Goal: Task Accomplishment & Management: Use online tool/utility

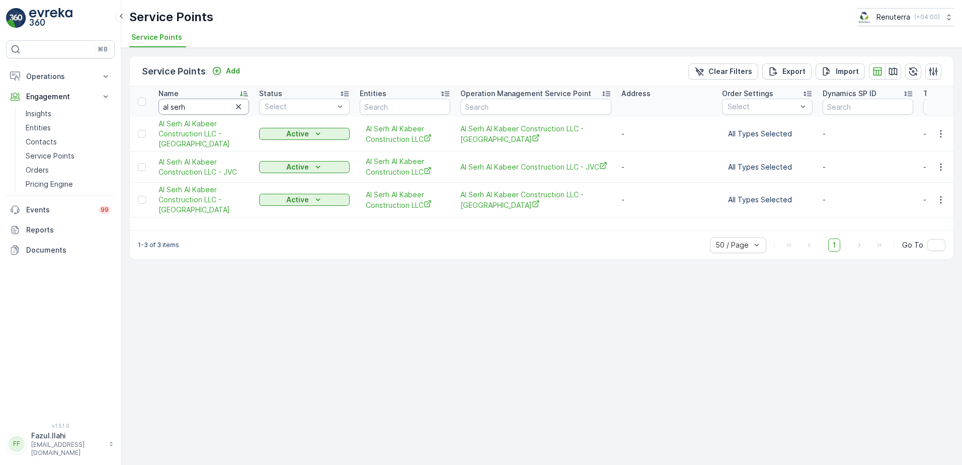
click at [194, 107] on input "al serh" at bounding box center [203, 107] width 91 height 16
type input "ecolab"
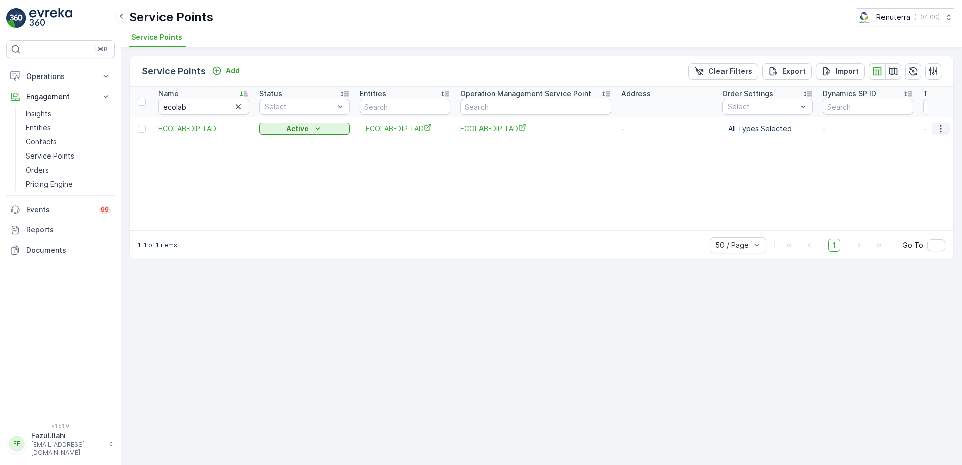
click at [942, 128] on icon "button" at bounding box center [941, 129] width 10 height 10
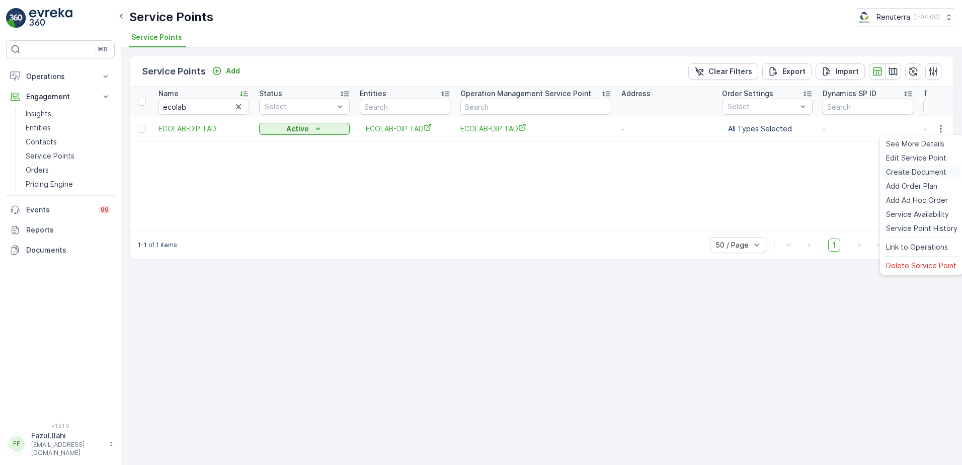
click at [909, 173] on span "Create Document" at bounding box center [916, 172] width 60 height 10
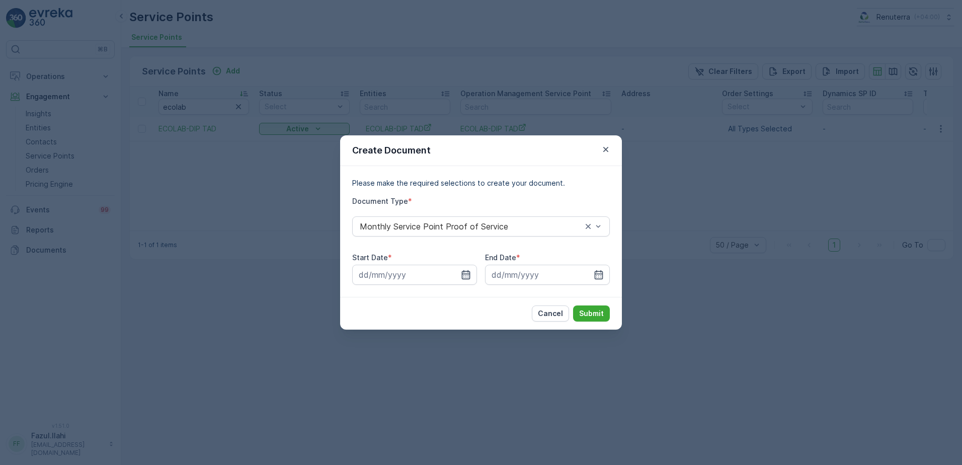
click at [468, 273] on icon "button" at bounding box center [466, 275] width 10 height 10
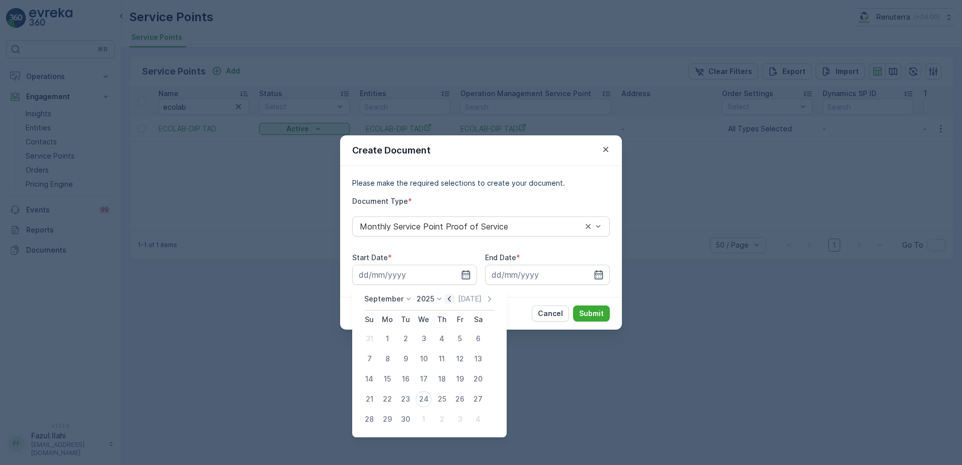
click at [448, 299] on icon "button" at bounding box center [449, 299] width 3 height 6
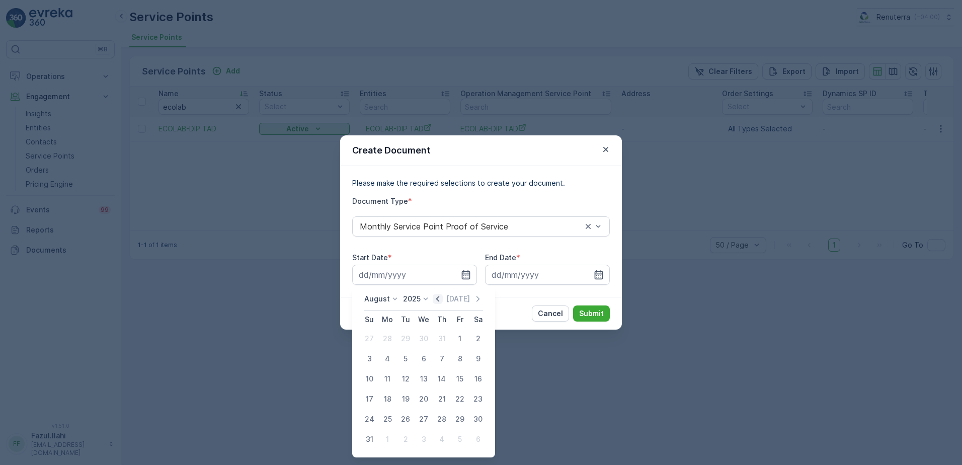
click at [439, 299] on icon "button" at bounding box center [438, 299] width 10 height 10
click at [410, 336] on div "1" at bounding box center [405, 339] width 16 height 16
type input "[DATE]"
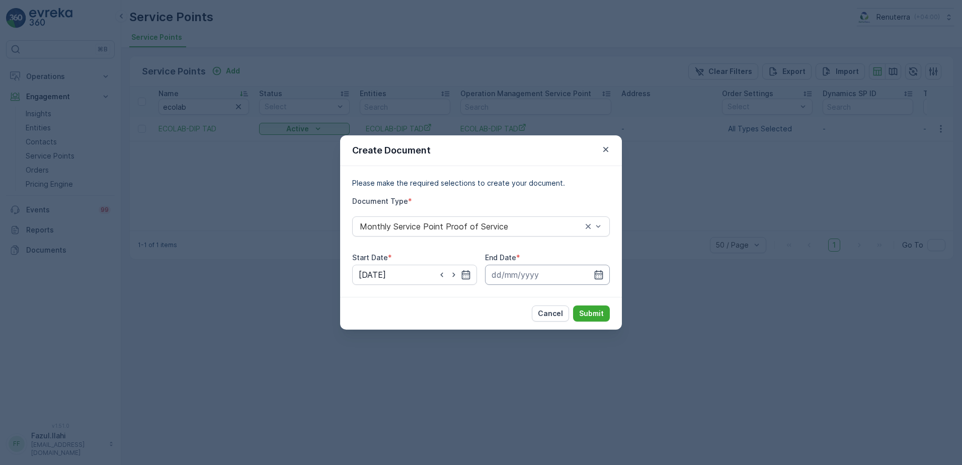
click at [590, 277] on input at bounding box center [547, 275] width 125 height 20
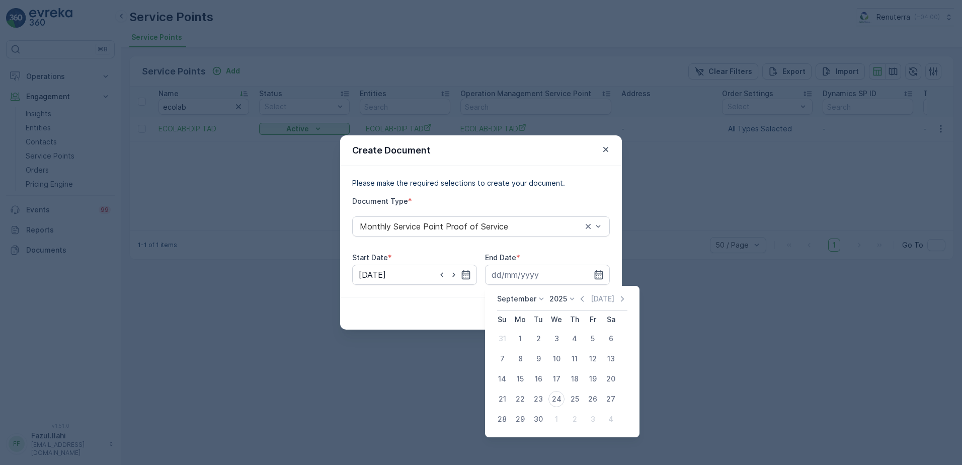
click at [581, 302] on icon "button" at bounding box center [582, 299] width 10 height 10
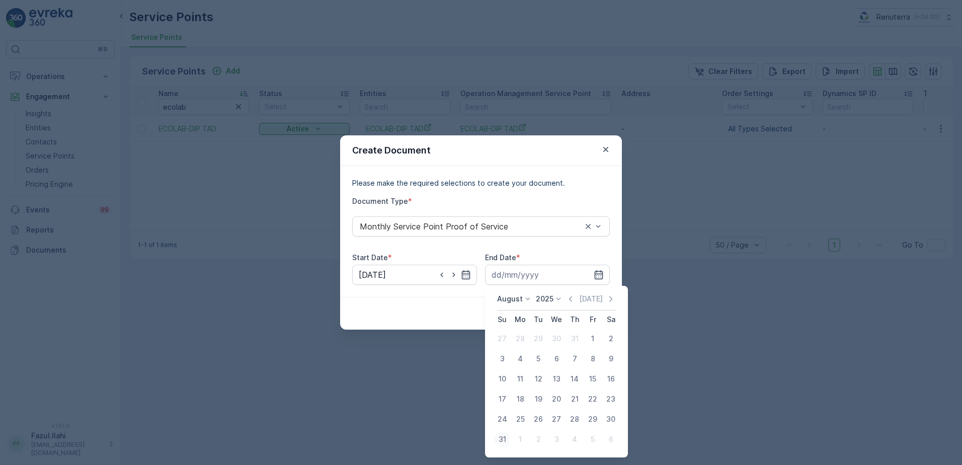
click at [502, 438] on div "31" at bounding box center [502, 439] width 16 height 16
type input "[DATE]"
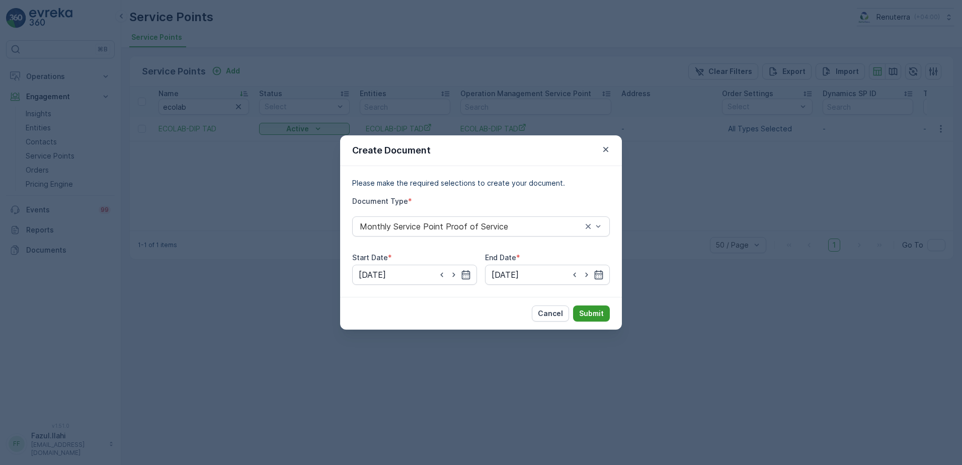
click at [587, 308] on button "Submit" at bounding box center [591, 313] width 37 height 16
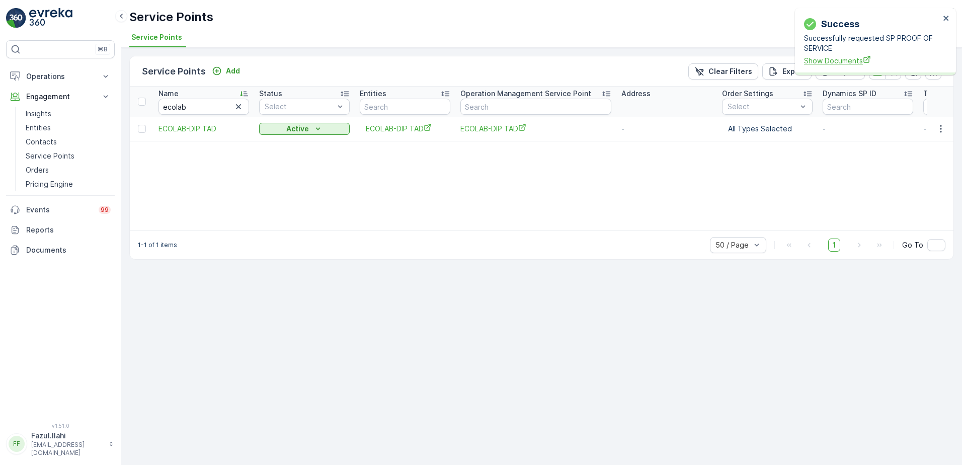
click at [834, 63] on span "Show Documents" at bounding box center [872, 60] width 136 height 11
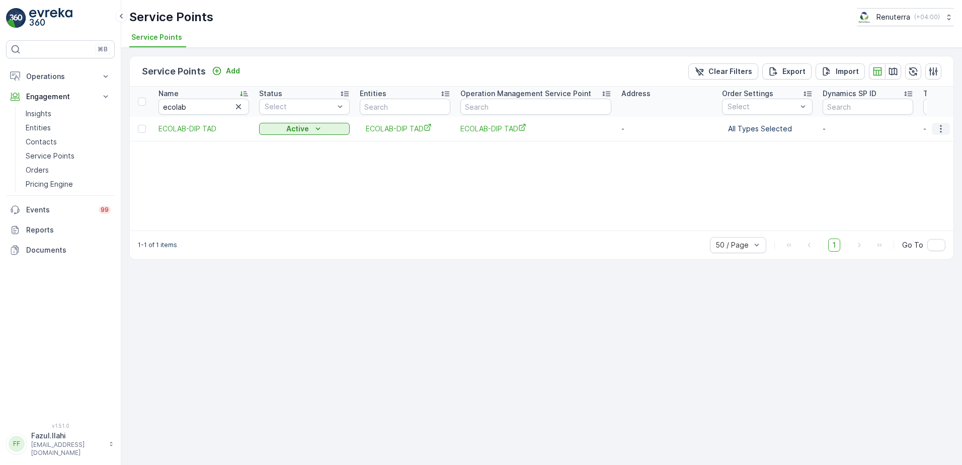
click at [939, 129] on icon "button" at bounding box center [941, 129] width 10 height 10
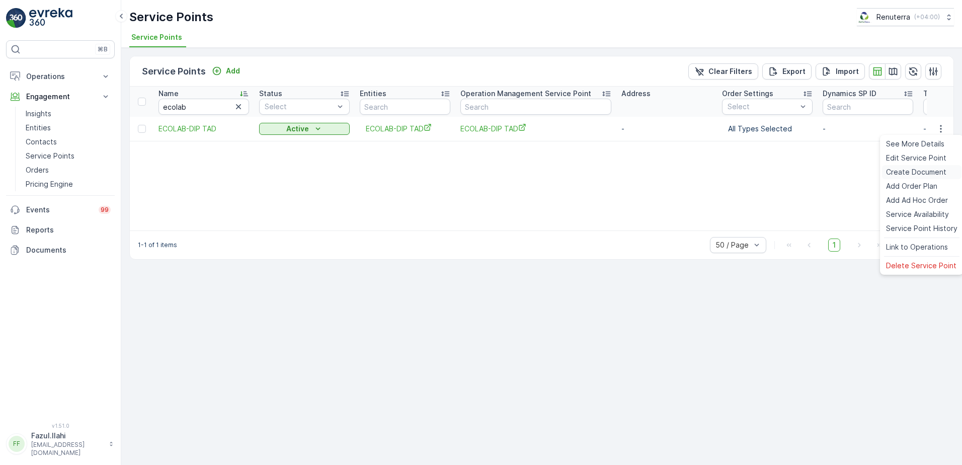
drag, startPoint x: 905, startPoint y: 170, endPoint x: 895, endPoint y: 167, distance: 10.5
click at [905, 163] on ul "See More Details Edit Service Point Create Document Add Order Plan Add Ad Hoc O…" at bounding box center [922, 205] width 84 height 140
click at [906, 170] on span "Create Document" at bounding box center [916, 172] width 60 height 10
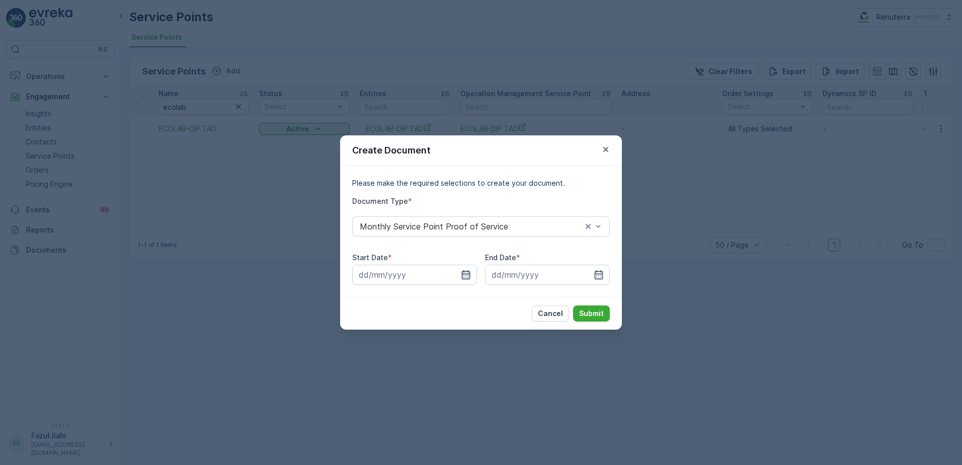
click at [468, 274] on icon "button" at bounding box center [466, 274] width 9 height 9
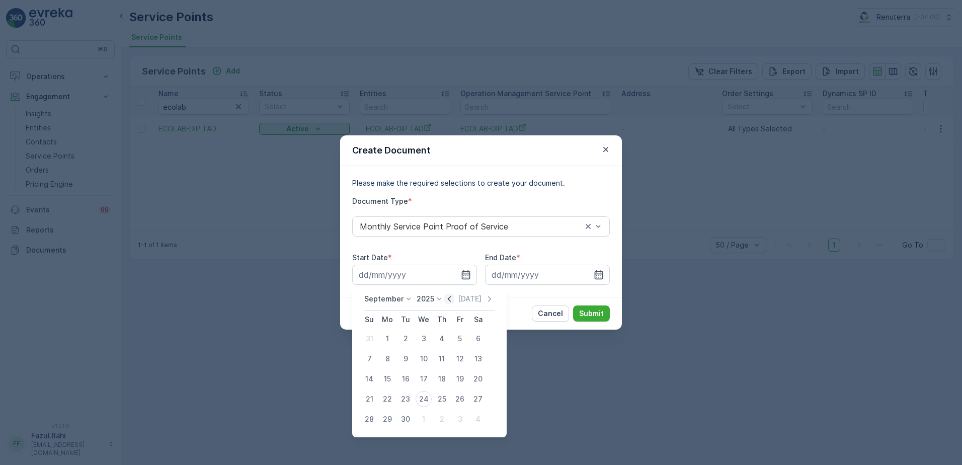
click at [447, 301] on icon "button" at bounding box center [449, 299] width 10 height 10
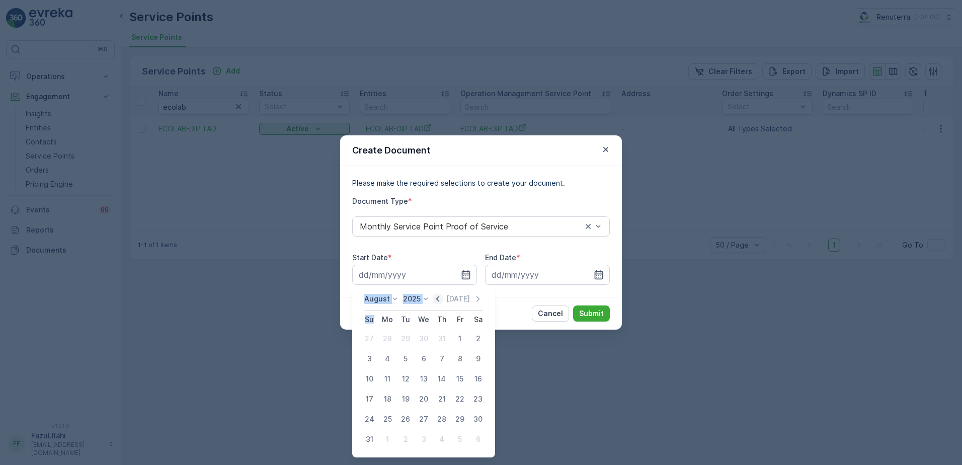
click at [447, 301] on div "[DATE]" at bounding box center [458, 299] width 50 height 10
click at [443, 300] on icon "button" at bounding box center [438, 299] width 10 height 10
click at [408, 336] on div "1" at bounding box center [405, 339] width 16 height 16
type input "[DATE]"
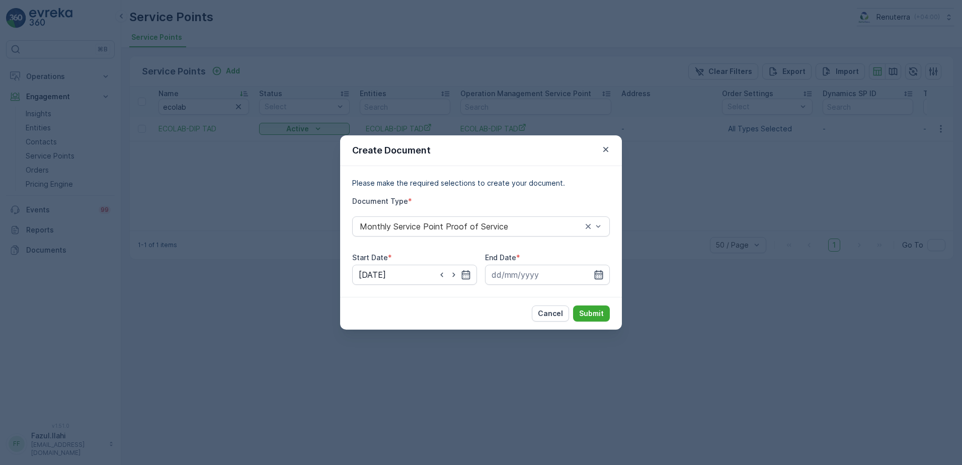
click at [598, 274] on icon "button" at bounding box center [599, 274] width 9 height 9
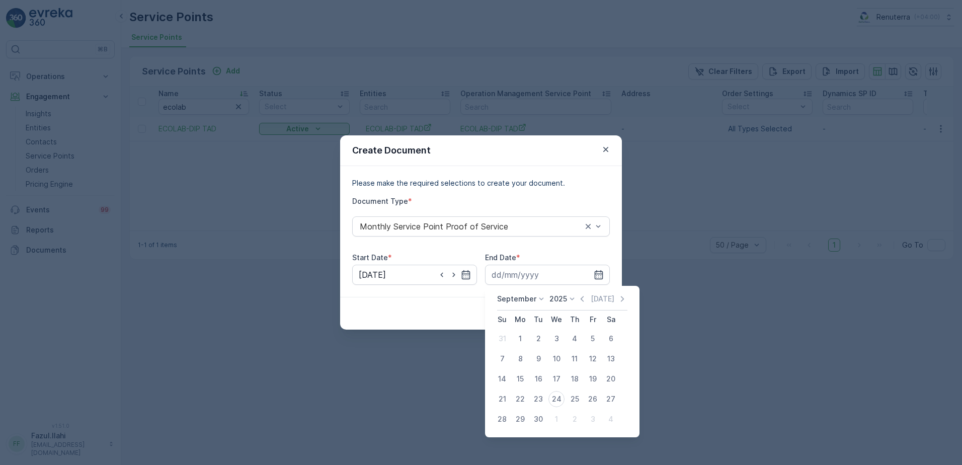
click at [586, 296] on div "[DATE]" at bounding box center [602, 299] width 50 height 10
click at [577, 303] on icon "button" at bounding box center [582, 299] width 10 height 10
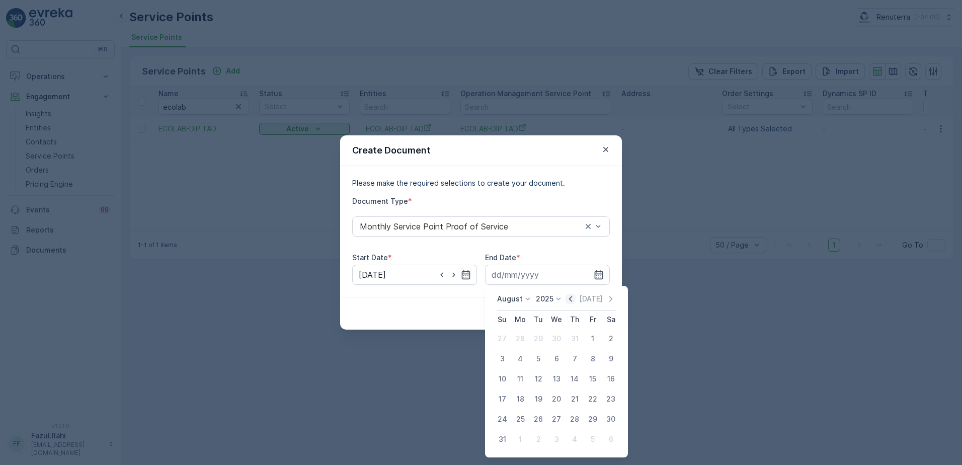
click at [576, 303] on icon "button" at bounding box center [570, 299] width 10 height 10
click at [573, 422] on div "31" at bounding box center [574, 419] width 16 height 16
type input "[DATE]"
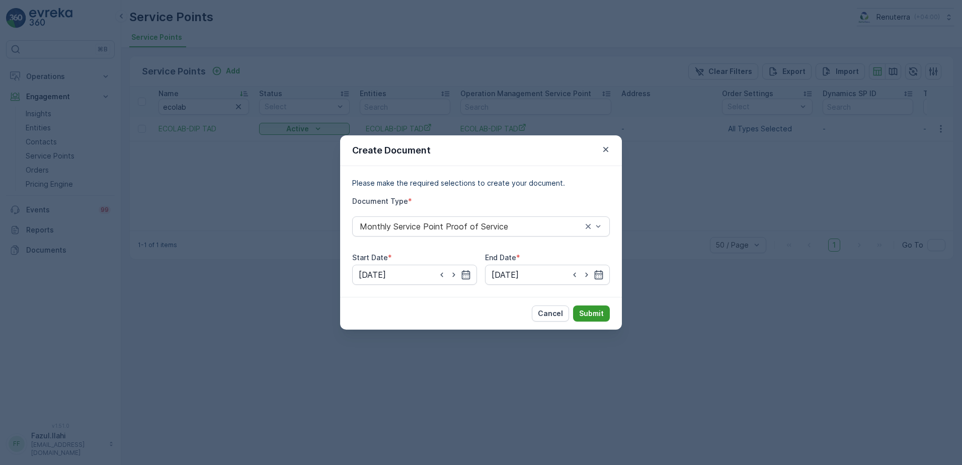
click at [593, 308] on p "Submit" at bounding box center [591, 313] width 25 height 10
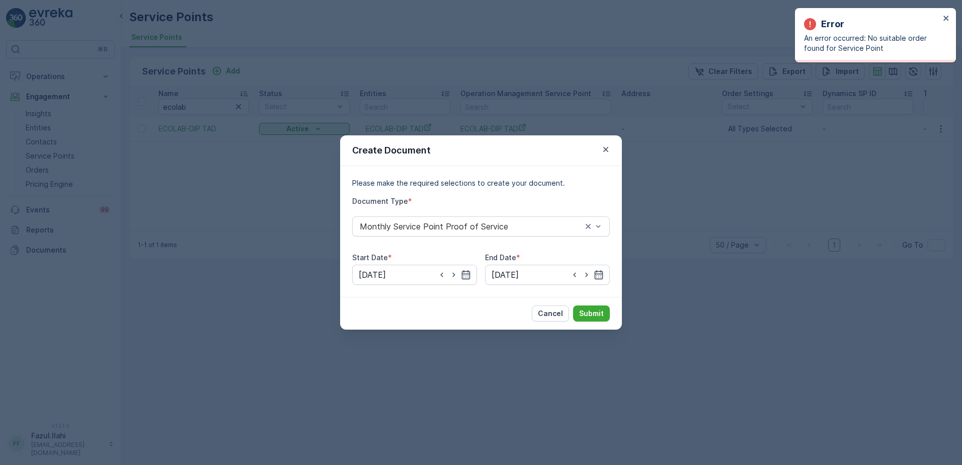
click at [942, 14] on div "Error An error occurred: No suitable order found for Service Point" at bounding box center [872, 35] width 142 height 42
click at [946, 18] on icon "close" at bounding box center [945, 18] width 5 height 5
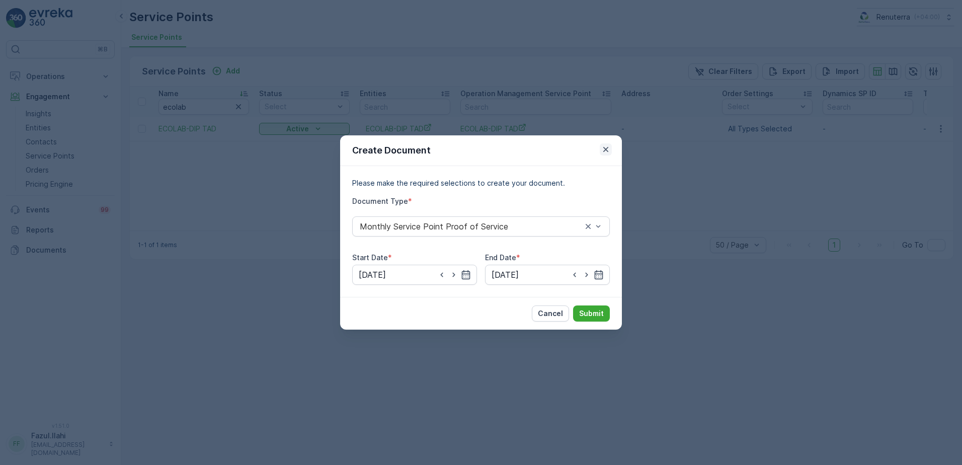
click at [604, 149] on icon "button" at bounding box center [606, 149] width 10 height 10
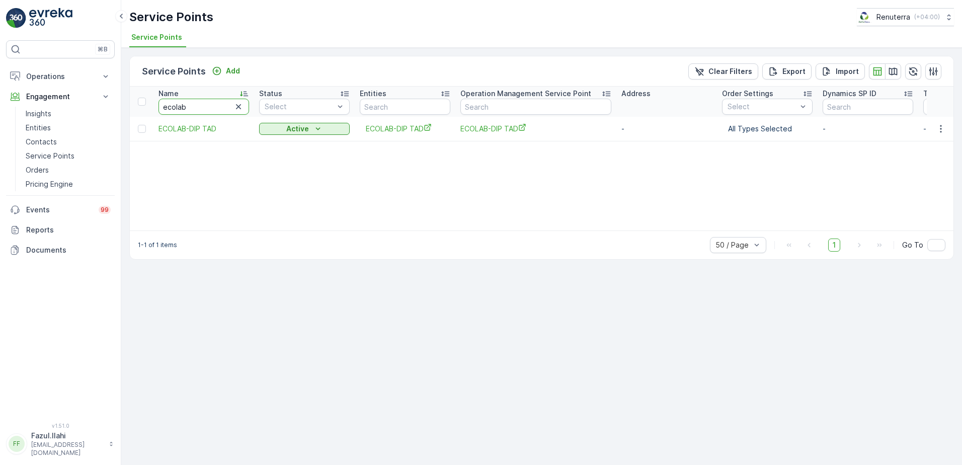
click at [202, 107] on input "ecolab" at bounding box center [203, 107] width 91 height 16
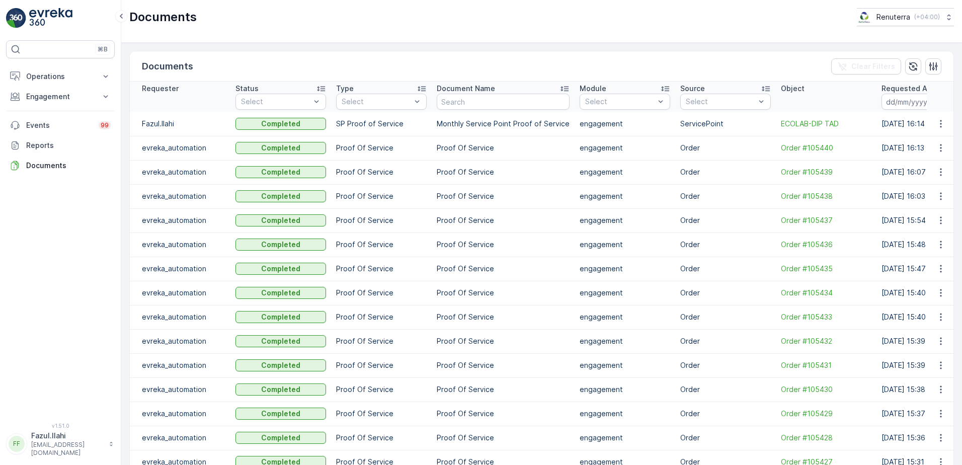
click at [940, 126] on icon "button" at bounding box center [941, 124] width 10 height 10
click at [936, 134] on span "See Details" at bounding box center [938, 139] width 39 height 10
